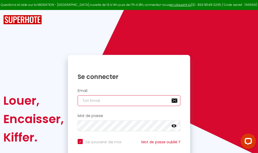
click at [131, 102] on input "email" at bounding box center [129, 100] width 103 height 11
type input "m"
checkbox input "true"
type input "ma"
checkbox input "true"
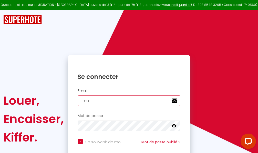
type input "mar"
checkbox input "true"
type input "marc"
checkbox input "true"
type input "marcd"
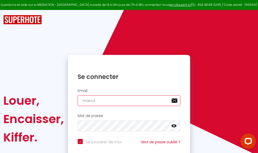
checkbox input "true"
type input "marcdp"
checkbox input "true"
type input "marcdpo"
checkbox input "true"
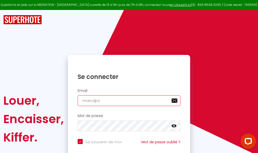
type input "marcdpoz"
checkbox input "true"
type input "marcdpoz."
checkbox input "true"
type input "marcdpoz.l"
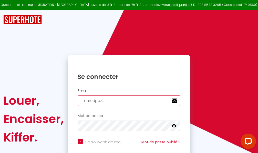
checkbox input "true"
type input "marcdpoz.lo"
checkbox input "true"
type input "marcdpoz.loc"
checkbox input "true"
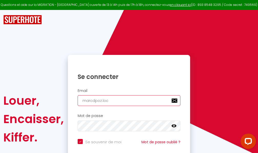
type input "marcdpoz.loca"
checkbox input "true"
type input "marcdpoz.locat"
checkbox input "true"
type input "marcdpoz.locati"
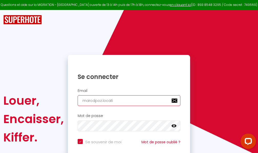
checkbox input "true"
type input "marcdpoz.locatio"
checkbox input "true"
type input "marcdpoz.location"
checkbox input "true"
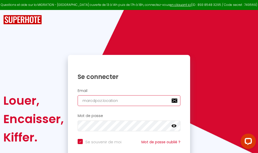
type input "marcdpoz.location@"
checkbox input "true"
type input "marcdpoz.location@g"
checkbox input "true"
type input "marcdpoz.location@gm"
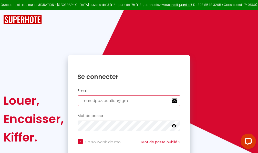
checkbox input "true"
type input "marcdpoz.location@gma"
checkbox input "true"
type input "marcdpoz.location@gmai"
checkbox input "true"
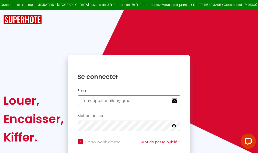
type input "[EMAIL_ADDRESS]"
checkbox input "true"
type input "[EMAIL_ADDRESS]."
checkbox input "true"
type input "marcdpoz.location@gmail.c"
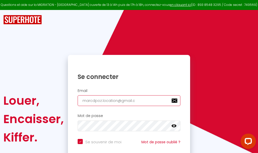
checkbox input "true"
type input "[EMAIL_ADDRESS][DOMAIN_NAME]"
checkbox input "true"
type input "[EMAIL_ADDRESS][DOMAIN_NAME]"
checkbox input "true"
